Goal: Check status: Check status

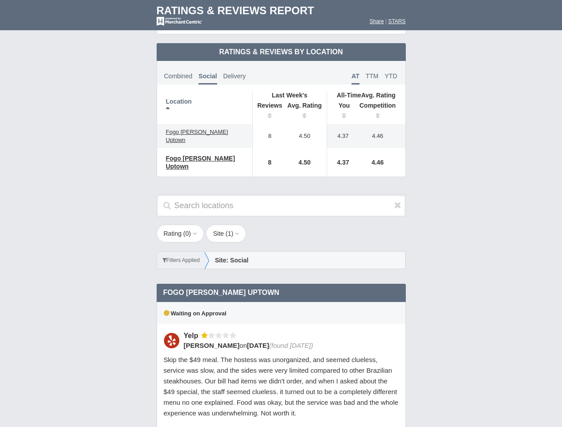
scroll to position [431, 0]
click at [281, 225] on div "Rating ( 0 ) 1 2 3 4 5 Site ( 1 ) Group Social Site Google Yelp 1" at bounding box center [281, 251] width 267 height 53
click at [205, 100] on th "Location" at bounding box center [205, 107] width 96 height 33
click at [268, 104] on th "Reviews" at bounding box center [267, 111] width 30 height 25
click at [305, 104] on th "Avg. Rating" at bounding box center [305, 111] width 45 height 25
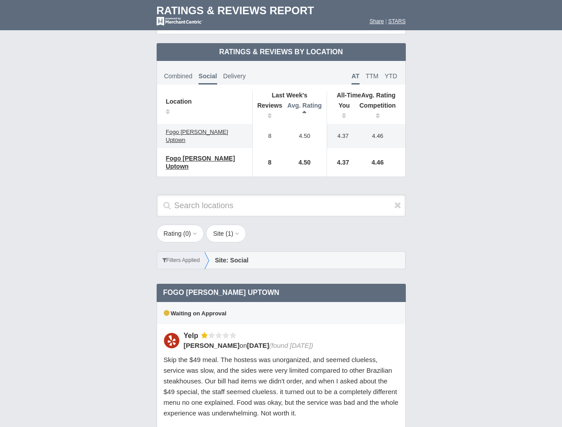
click at [341, 104] on th "You" at bounding box center [341, 111] width 28 height 25
click at [380, 104] on th "Competition" at bounding box center [380, 111] width 51 height 25
click at [281, 302] on div "Waiting on Approval" at bounding box center [281, 313] width 249 height 22
click at [398, 201] on icon at bounding box center [397, 205] width 7 height 9
click at [181, 225] on button "Rating ( 0 )" at bounding box center [181, 234] width 48 height 18
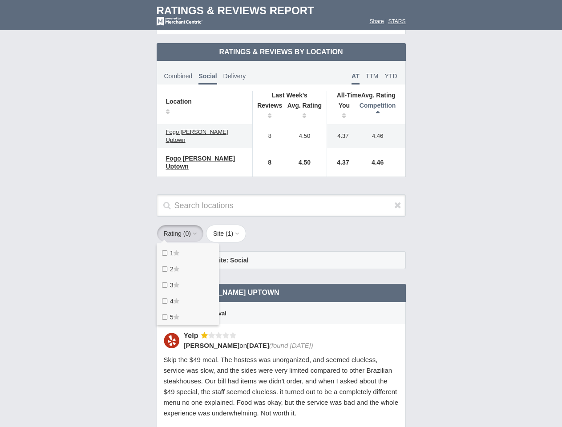
click at [229, 225] on button "Site ( 1 )" at bounding box center [226, 234] width 40 height 18
